Goal: Find specific page/section: Find specific page/section

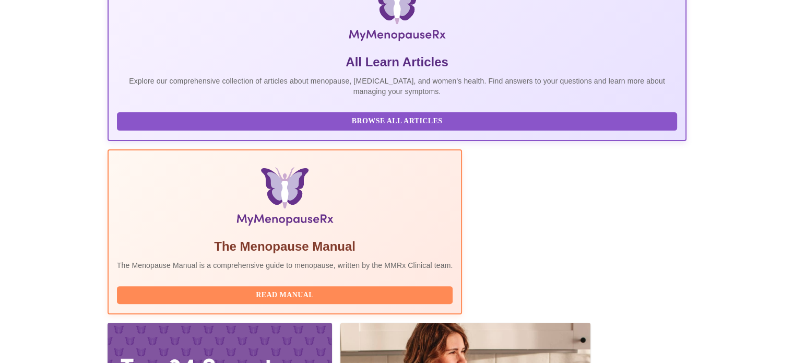
scroll to position [261, 0]
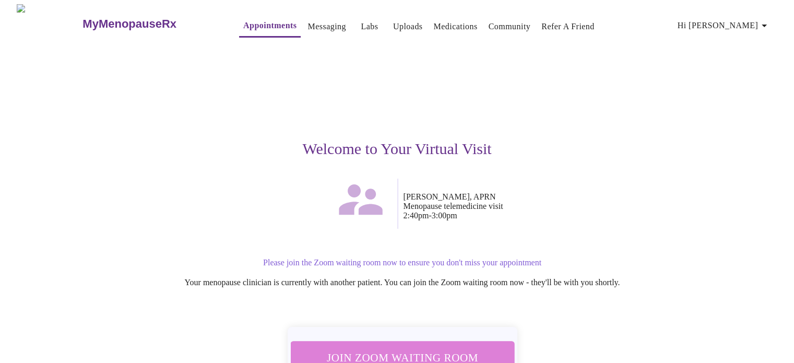
click at [466, 340] on button "Join Zoom Waiting Room" at bounding box center [402, 357] width 232 height 34
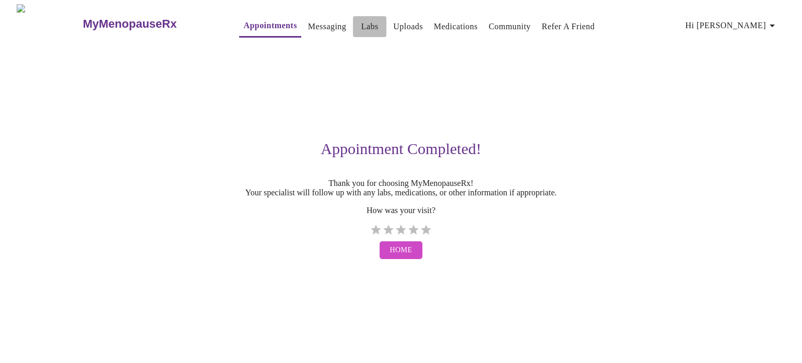
click at [361, 20] on link "Labs" at bounding box center [369, 26] width 17 height 15
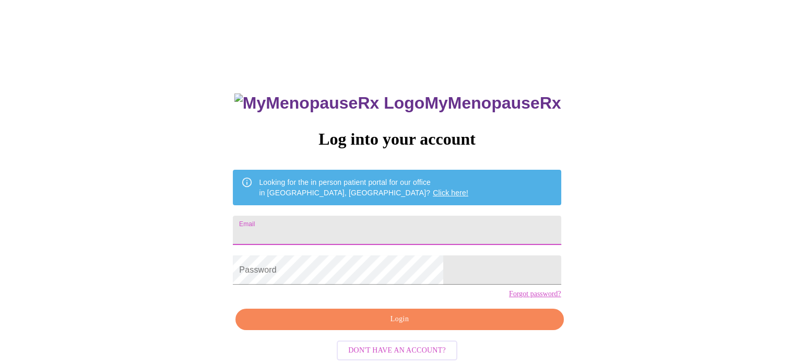
click at [438, 218] on input "Email" at bounding box center [397, 230] width 328 height 29
type input "[EMAIL_ADDRESS][DOMAIN_NAME]"
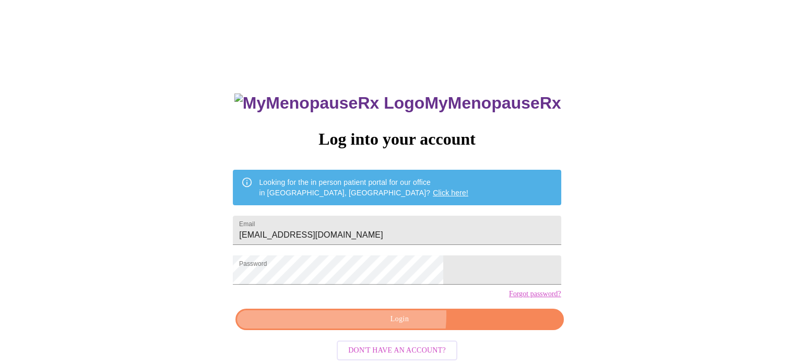
click at [384, 326] on span "Login" at bounding box center [399, 319] width 304 height 13
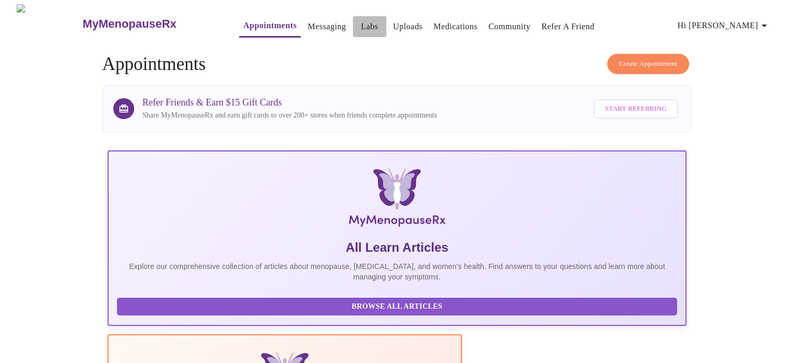
click at [361, 25] on link "Labs" at bounding box center [369, 26] width 17 height 15
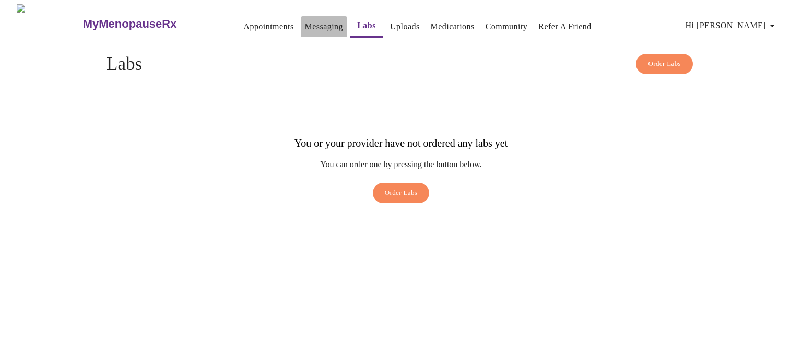
click at [305, 19] on link "Messaging" at bounding box center [324, 26] width 38 height 15
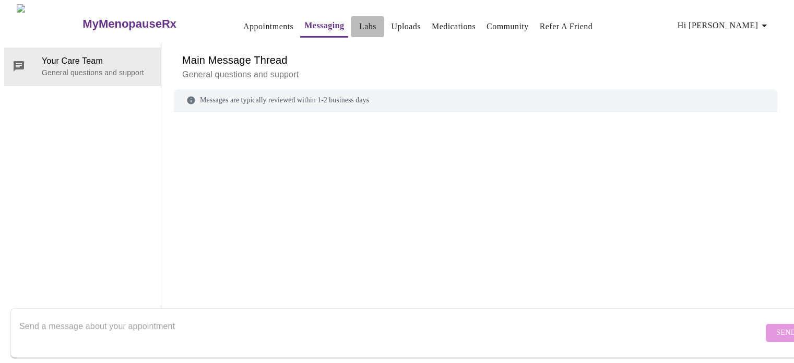
click at [359, 19] on link "Labs" at bounding box center [367, 26] width 17 height 15
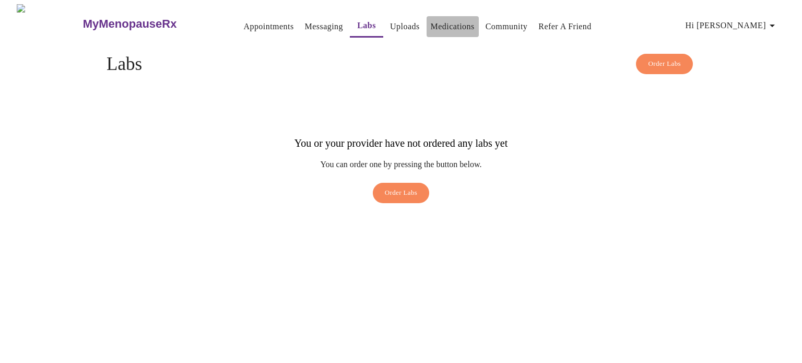
click at [427, 16] on button "Medications" at bounding box center [453, 26] width 52 height 21
click at [447, 27] on link "Medications" at bounding box center [453, 26] width 44 height 15
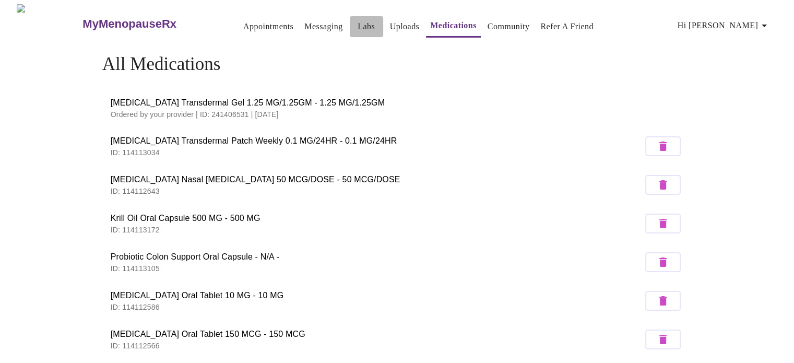
click at [358, 24] on link "Labs" at bounding box center [366, 26] width 17 height 15
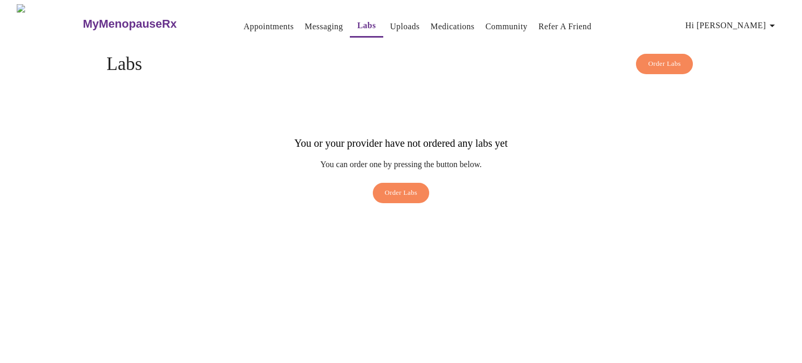
click at [357, 24] on link "Labs" at bounding box center [366, 25] width 19 height 15
click at [390, 25] on link "Uploads" at bounding box center [405, 26] width 30 height 15
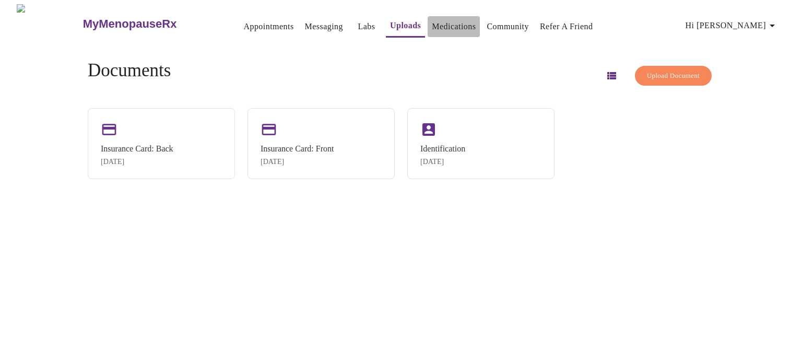
click at [432, 22] on link "Medications" at bounding box center [454, 26] width 44 height 15
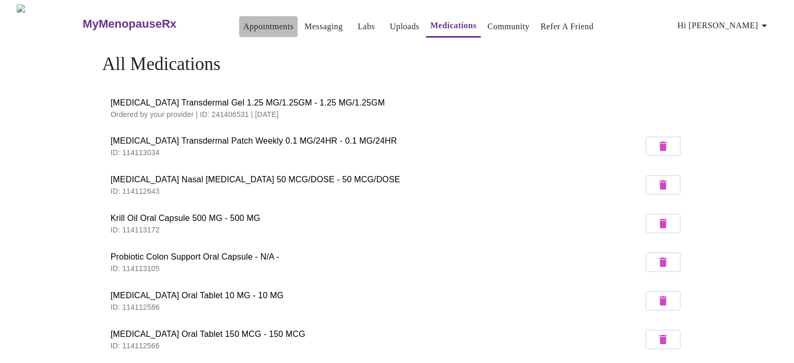
click at [244, 26] on link "Appointments" at bounding box center [268, 26] width 50 height 15
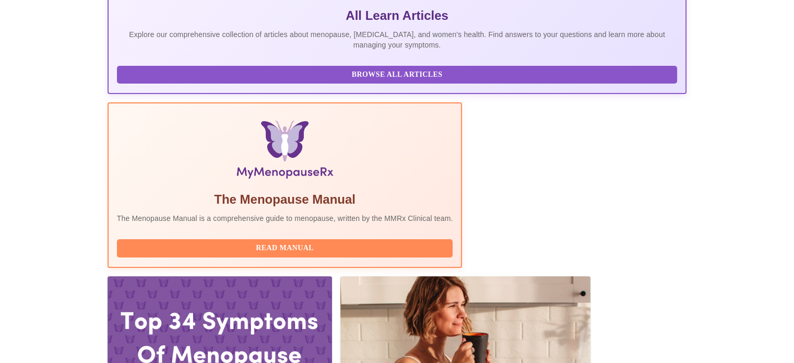
scroll to position [325, 0]
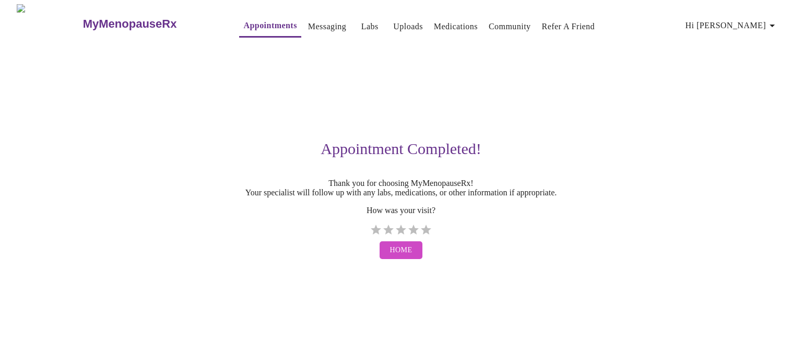
click at [308, 22] on link "Messaging" at bounding box center [327, 26] width 38 height 15
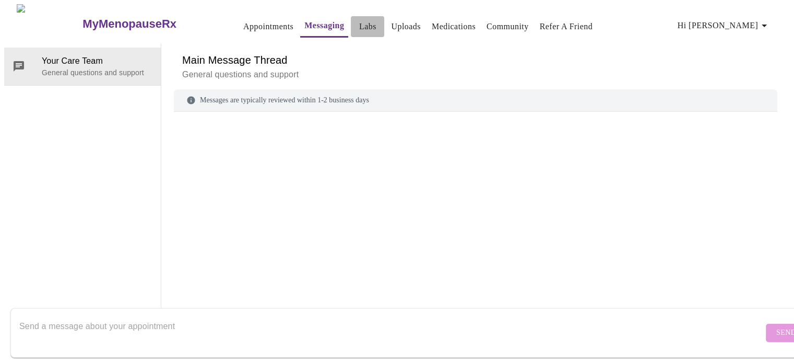
click at [359, 19] on link "Labs" at bounding box center [367, 26] width 17 height 15
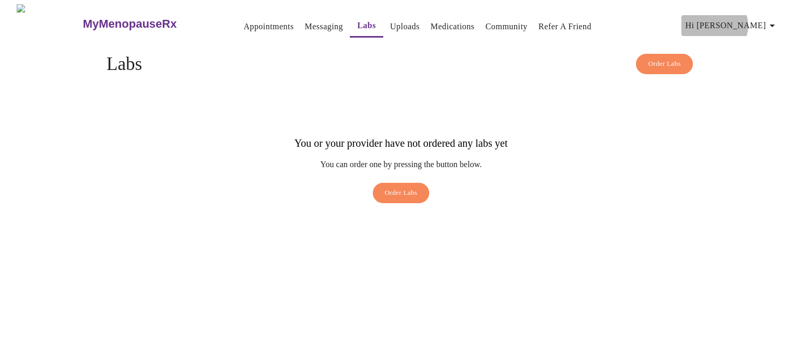
click at [762, 21] on span "Hi [PERSON_NAME]" at bounding box center [732, 25] width 93 height 15
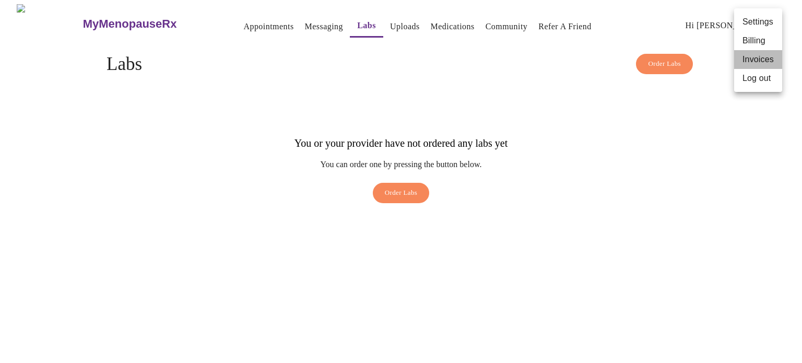
click at [762, 64] on li "Invoices" at bounding box center [758, 59] width 48 height 19
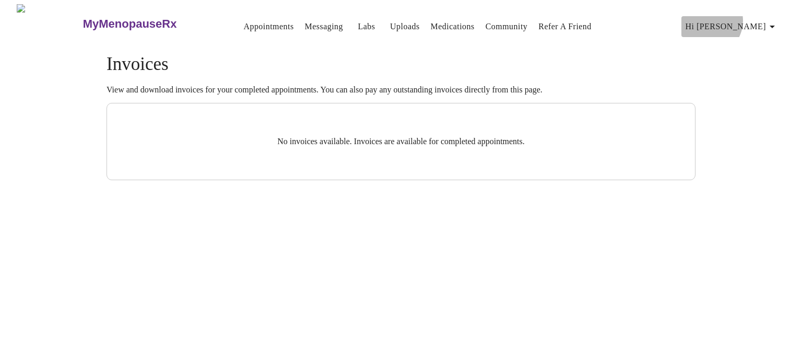
click at [754, 19] on span "Hi [PERSON_NAME]" at bounding box center [732, 26] width 93 height 15
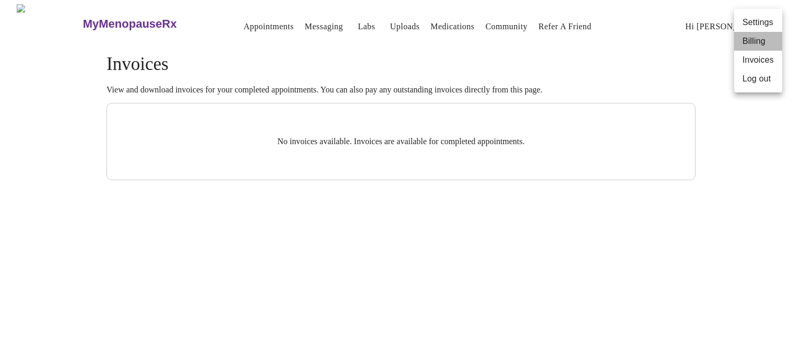
click at [750, 46] on li "Billing" at bounding box center [758, 41] width 48 height 19
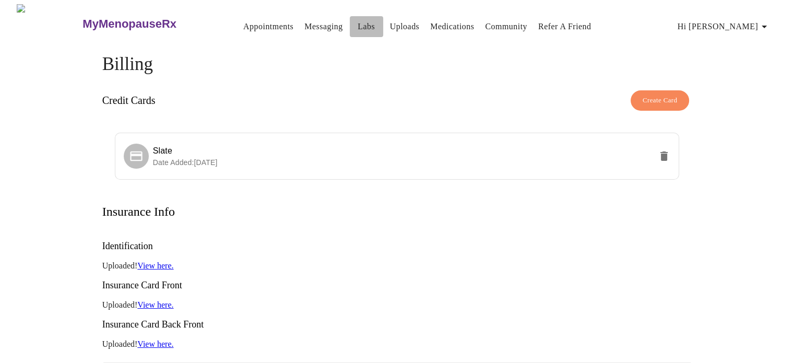
click at [358, 20] on link "Labs" at bounding box center [366, 26] width 17 height 15
